Goal: Check status: Check status

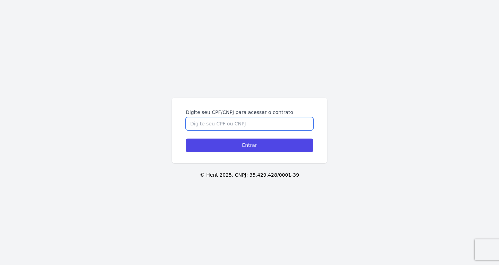
click at [219, 121] on input "Digite seu CPF/CNPJ para acessar o contrato" at bounding box center [249, 123] width 127 height 13
click at [211, 124] on input "Digite seu CPF/CNPJ para acessar o contrato" at bounding box center [249, 123] width 127 height 13
paste input "LUCAS SOARES SILVA"
drag, startPoint x: 220, startPoint y: 142, endPoint x: 228, endPoint y: -30, distance: 172.4
click at [228, 0] on html "Digite seu CPF/CNPJ para acessar o contrato LUCAS SOARES SILVA Entrar © Hent 20…" at bounding box center [249, 132] width 499 height 265
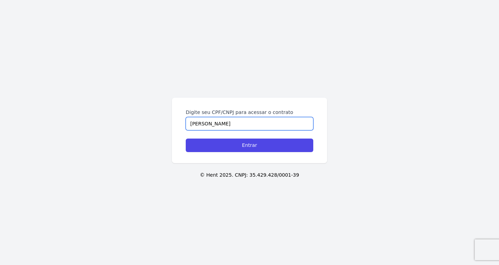
drag, startPoint x: 242, startPoint y: 126, endPoint x: 126, endPoint y: 101, distance: 119.0
click at [126, 101] on div "Digite seu CPF/CNPJ para acessar o contrato LUCAS SOARES SILVA Entrar © Hent 20…" at bounding box center [249, 132] width 499 height 265
paste input "541.637.678-35"
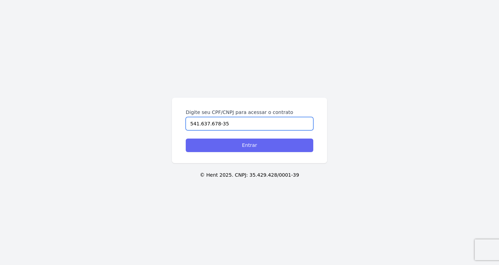
type input "541.637.678-35"
click at [217, 150] on input "Entrar" at bounding box center [249, 146] width 127 height 14
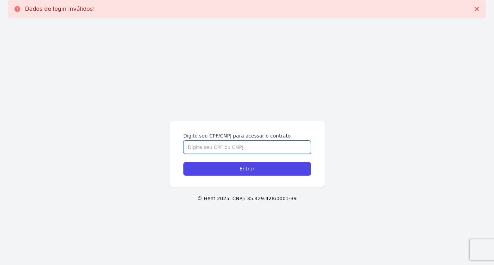
click at [225, 147] on input "Digite seu CPF/CNPJ para acessar o contrato" at bounding box center [246, 147] width 127 height 13
paste input "541.637.678-35"
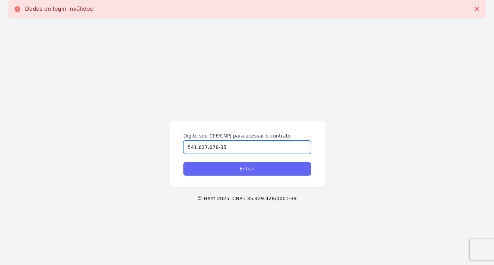
type input "541.637.678-35"
click at [214, 167] on input "Entrar" at bounding box center [246, 169] width 127 height 14
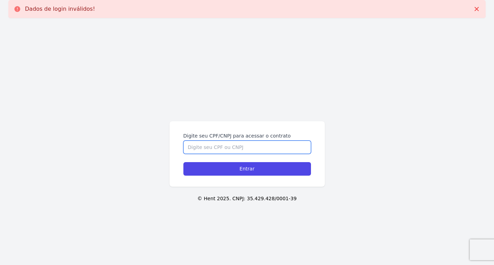
click at [213, 149] on input "Digite seu CPF/CNPJ para acessar o contrato" at bounding box center [246, 147] width 127 height 13
paste input "541.637.678-35"
click at [216, 148] on input "541.637.678-35" at bounding box center [246, 147] width 127 height 13
click at [206, 147] on input "541.637.67835" at bounding box center [246, 147] width 127 height 13
click at [197, 148] on input "541.63767835" at bounding box center [246, 147] width 127 height 13
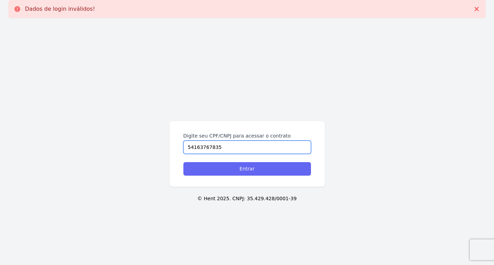
type input "54163767835"
click at [216, 171] on input "Entrar" at bounding box center [246, 169] width 127 height 14
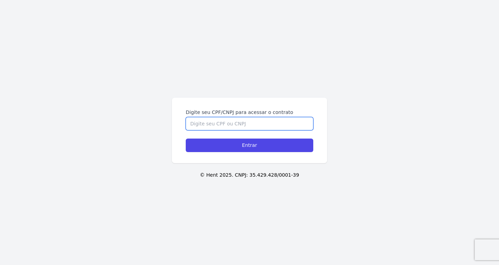
click at [239, 124] on input "Digite seu CPF/CNPJ para acessar o contrato" at bounding box center [249, 123] width 127 height 13
paste input "541.637.678-35"
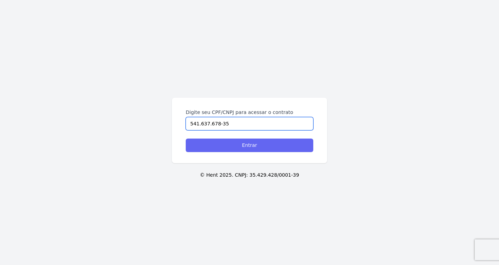
type input "541.637.678-35"
click at [226, 140] on input "Entrar" at bounding box center [249, 146] width 127 height 14
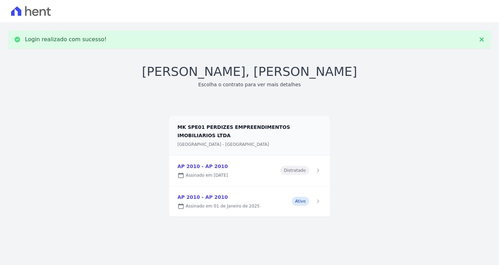
click at [303, 191] on link at bounding box center [249, 201] width 161 height 30
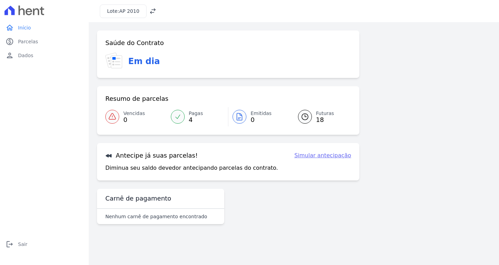
click at [308, 114] on icon at bounding box center [305, 117] width 8 height 8
